Goal: Find specific page/section: Find specific page/section

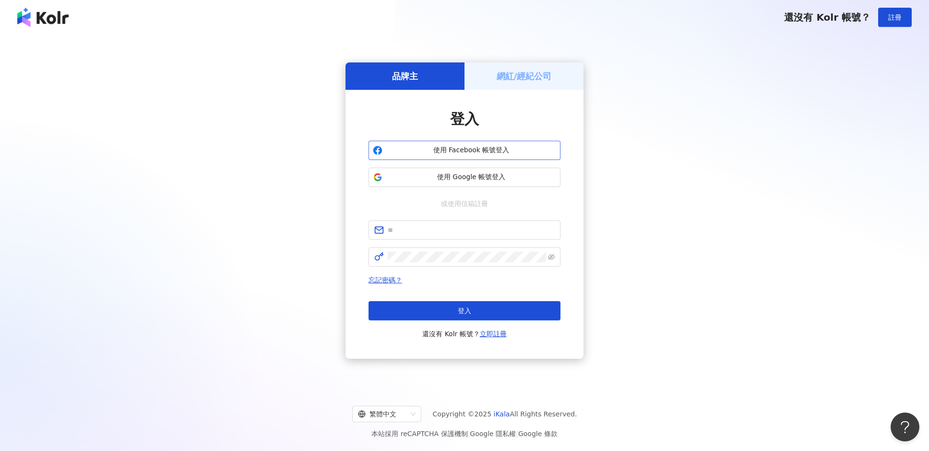
click at [456, 147] on span "使用 Facebook 帳號登入" at bounding box center [471, 150] width 170 height 10
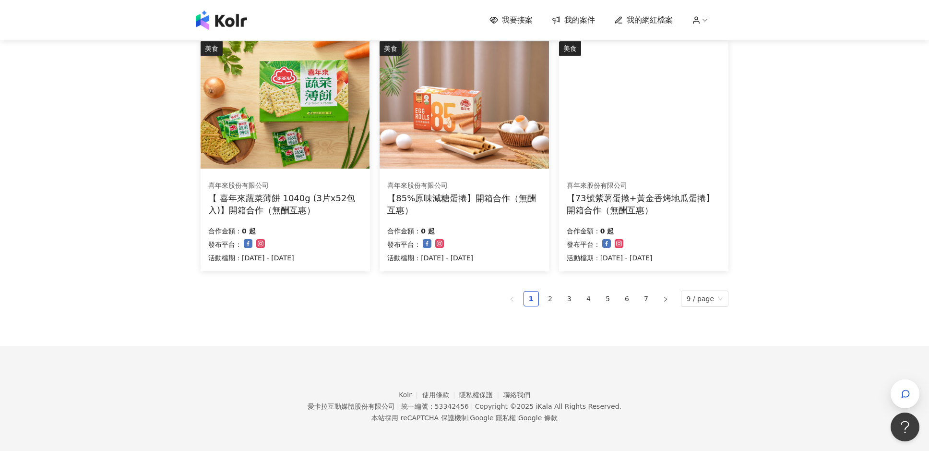
scroll to position [578, 0]
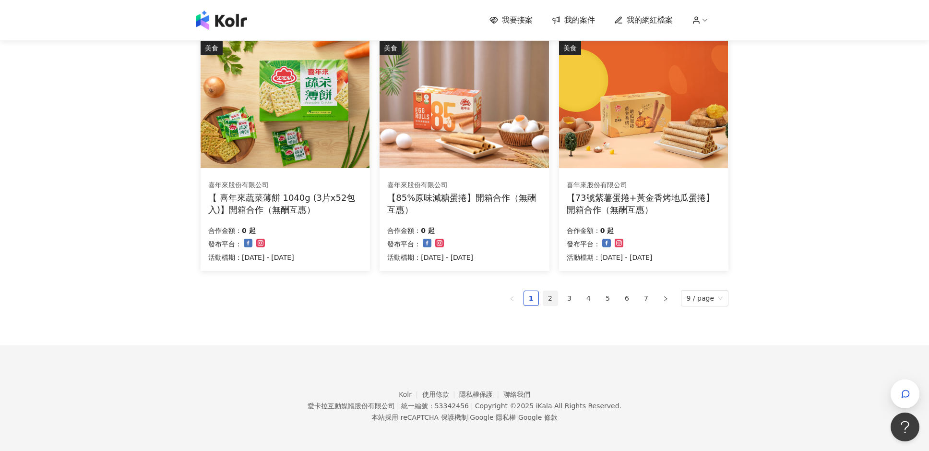
click at [553, 296] on link "2" at bounding box center [550, 298] width 14 height 14
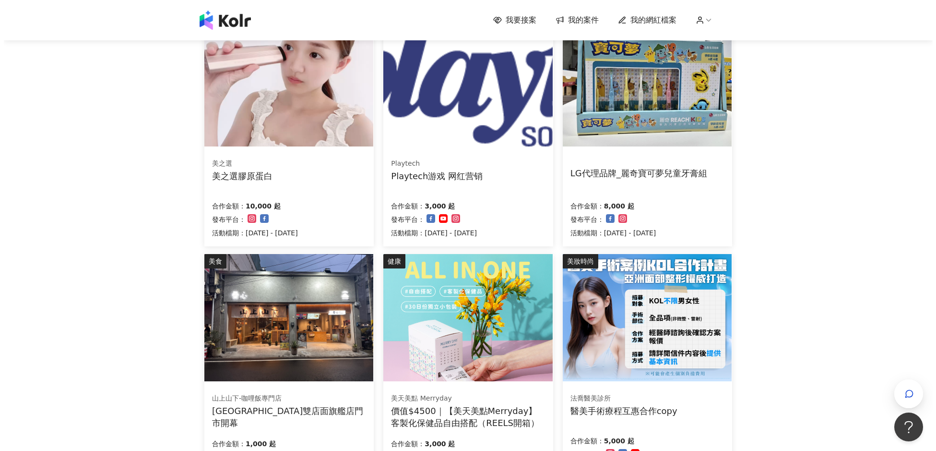
scroll to position [0, 0]
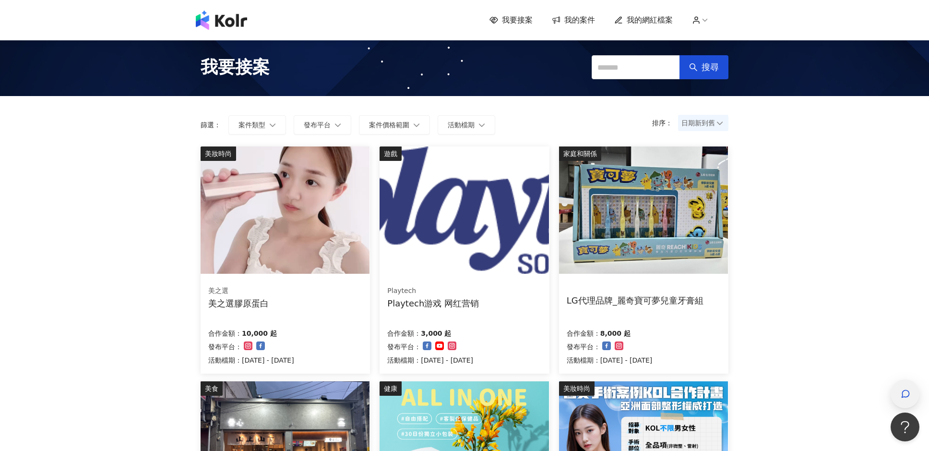
click at [904, 393] on icon "button" at bounding box center [906, 394] width 10 height 10
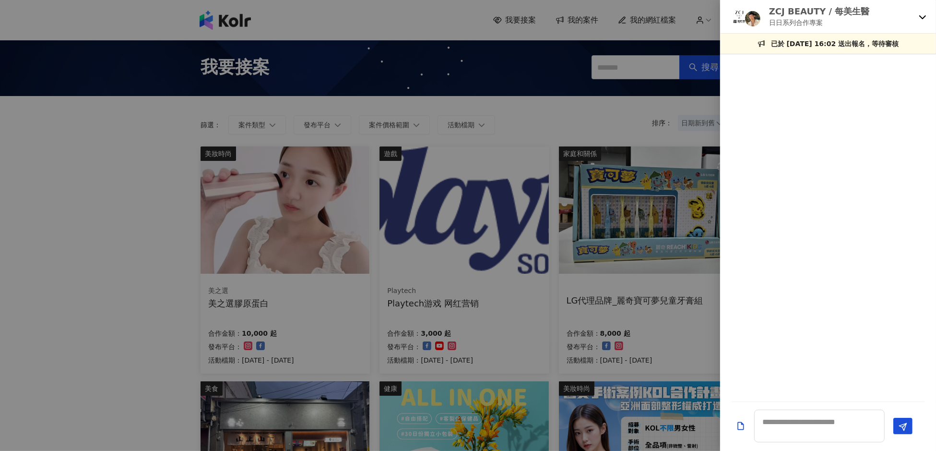
click at [914, 12] on div "ZCJ BEAUTY / 每美生醫 日日系列合作專案" at bounding box center [822, 16] width 185 height 23
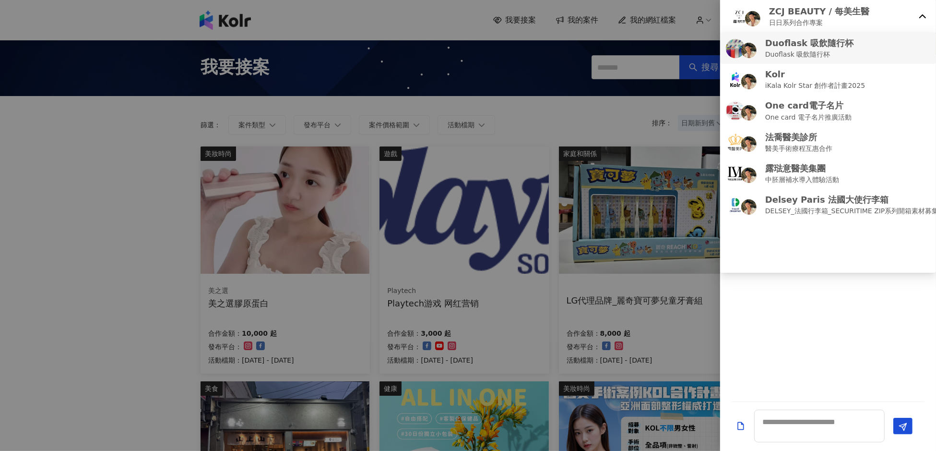
click at [846, 51] on div "Duoflask 吸飲隨行杯 Duoflask 吸飲隨行杯" at bounding box center [828, 48] width 204 height 23
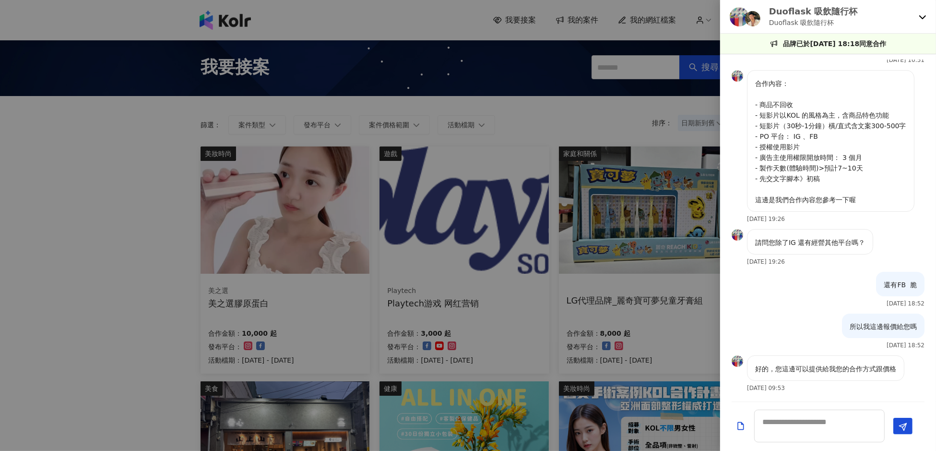
click at [922, 15] on icon at bounding box center [923, 17] width 8 height 8
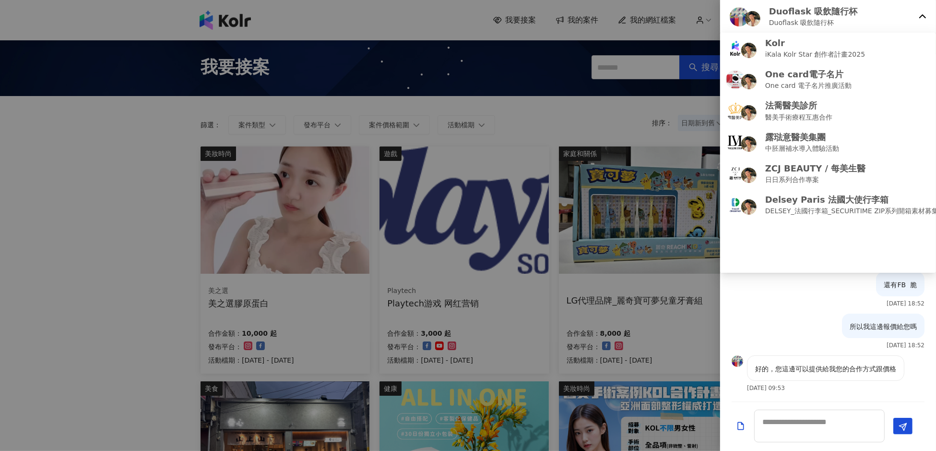
click at [919, 15] on icon at bounding box center [923, 17] width 8 height 8
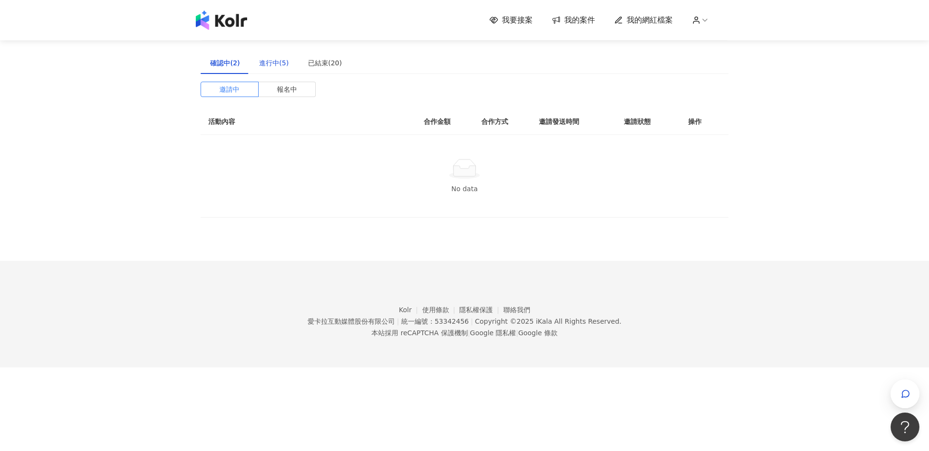
click at [272, 65] on div "進行中(5)" at bounding box center [274, 63] width 30 height 11
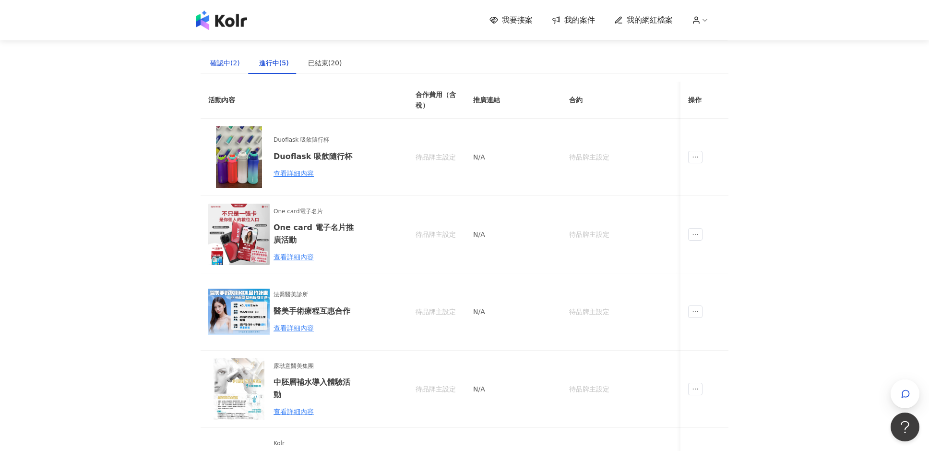
click at [231, 65] on div "確認中(2)" at bounding box center [225, 63] width 30 height 11
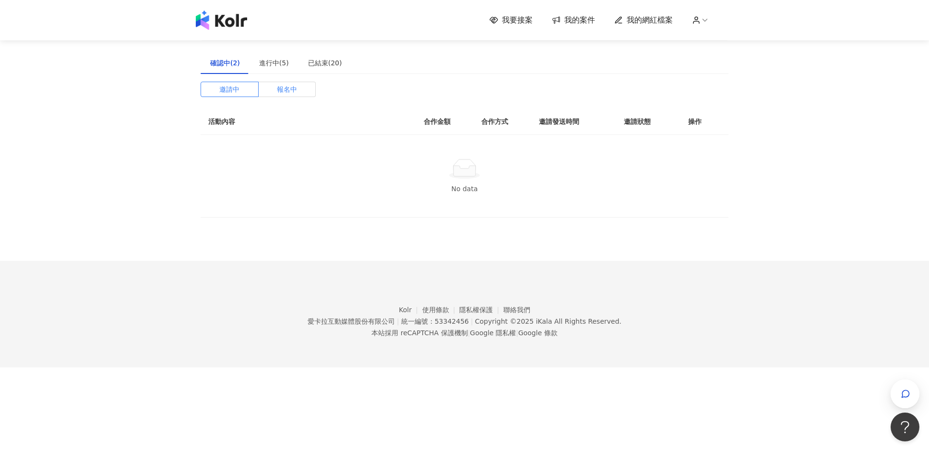
click at [294, 90] on span "報名中" at bounding box center [287, 89] width 20 height 14
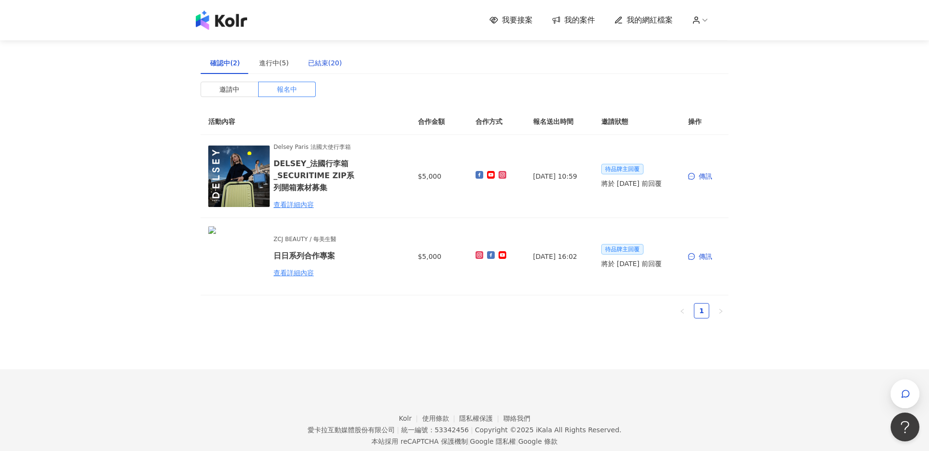
click at [310, 61] on div "已結束(20)" at bounding box center [325, 63] width 34 height 11
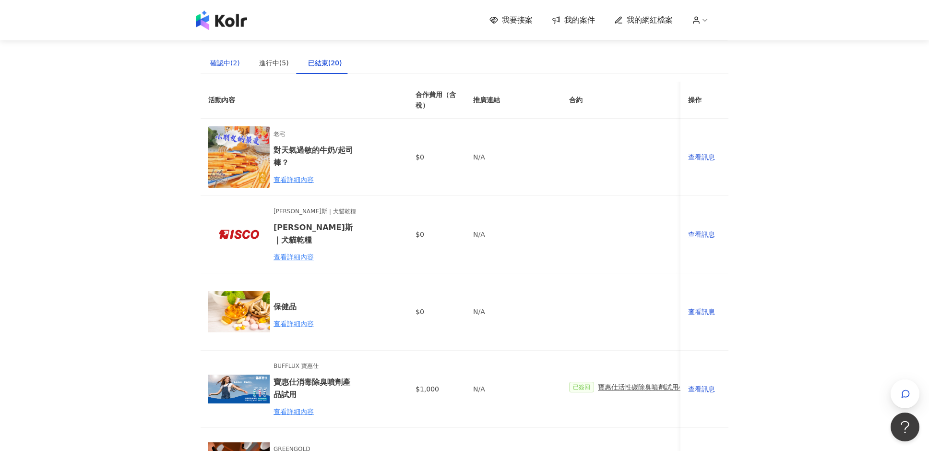
click at [232, 65] on div "確認中(2)" at bounding box center [225, 63] width 30 height 11
